Goal: Task Accomplishment & Management: Manage account settings

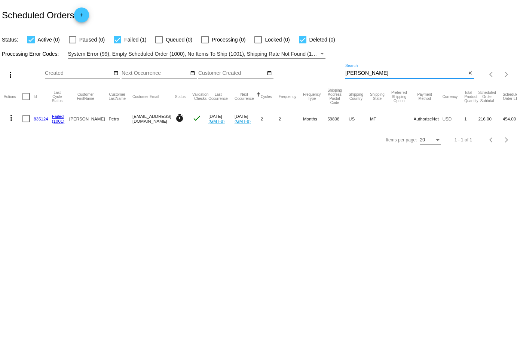
drag, startPoint x: 376, startPoint y: 73, endPoint x: 283, endPoint y: 73, distance: 93.1
click at [283, 73] on div "more_vert Aug Jan Feb Mar [DATE]" at bounding box center [258, 72] width 517 height 27
click at [299, 41] on div at bounding box center [302, 39] width 7 height 7
click at [302, 43] on input "Deleted (0)" at bounding box center [302, 43] width 0 height 0
checkbox input "false"
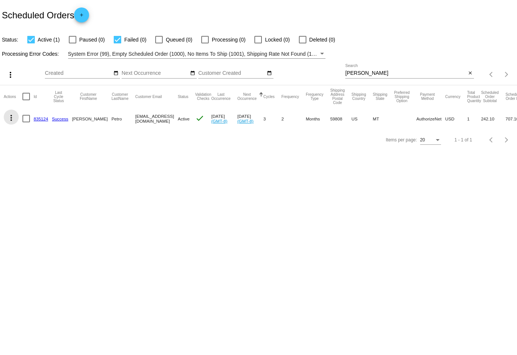
click at [12, 118] on mat-icon "more_vert" at bounding box center [11, 117] width 9 height 9
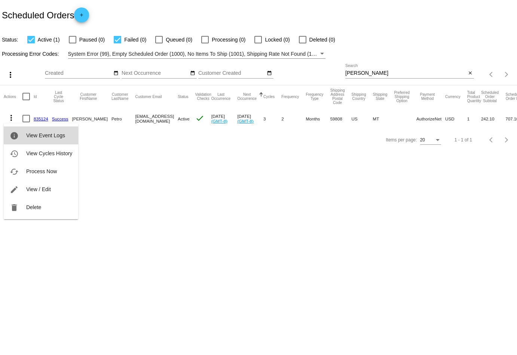
click at [37, 136] on span "View Event Logs" at bounding box center [45, 135] width 39 height 6
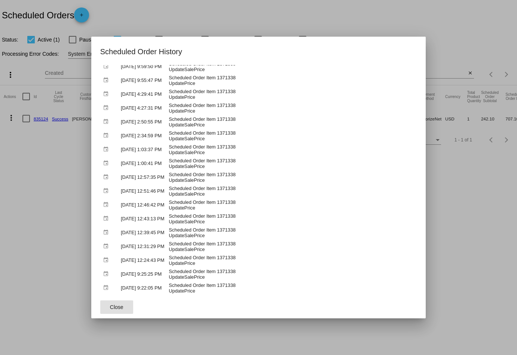
scroll to position [109, 0]
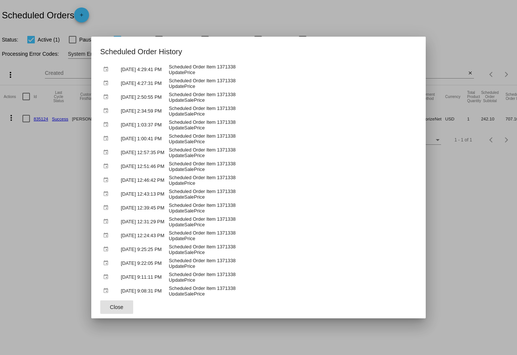
click at [116, 308] on button "Close" at bounding box center [116, 306] width 33 height 13
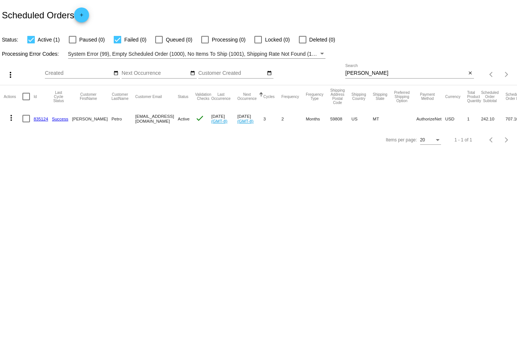
click at [14, 119] on mat-icon "more_vert" at bounding box center [11, 117] width 9 height 9
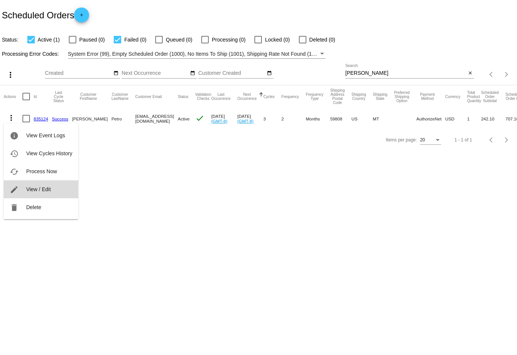
click at [37, 190] on span "View / Edit" at bounding box center [38, 189] width 25 height 6
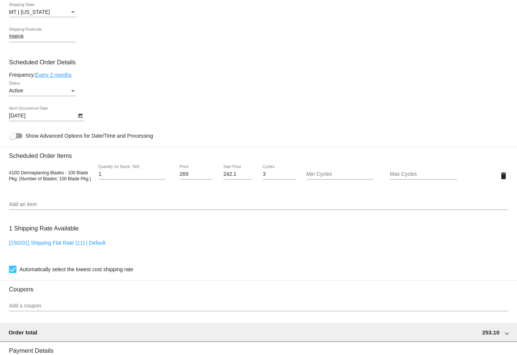
scroll to position [377, 0]
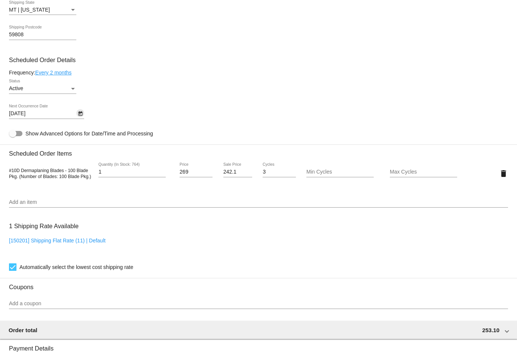
click at [80, 116] on icon "Open calendar" at bounding box center [80, 113] width 5 height 9
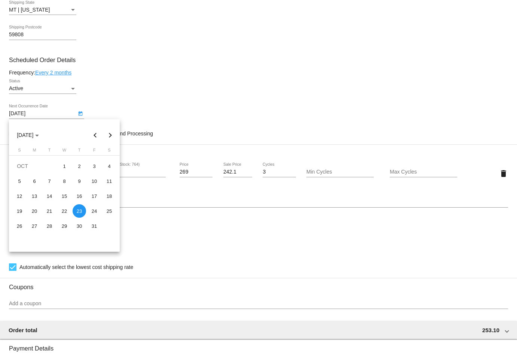
click at [241, 93] on div at bounding box center [258, 177] width 517 height 355
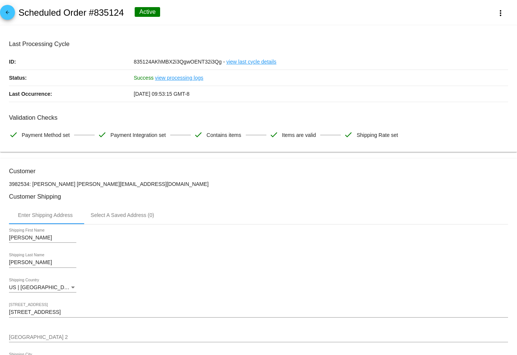
scroll to position [0, 0]
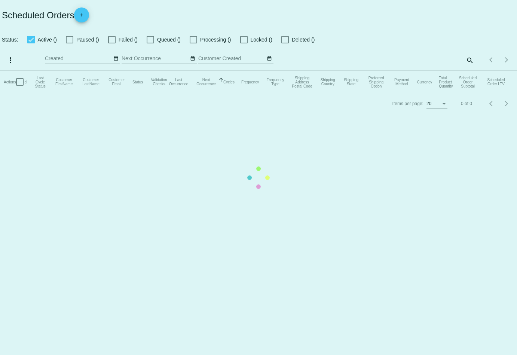
checkbox input "true"
